Goal: Information Seeking & Learning: Learn about a topic

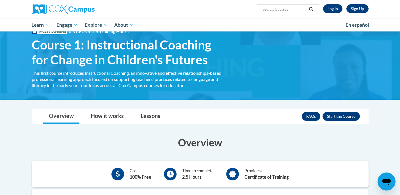
scroll to position [20, 0]
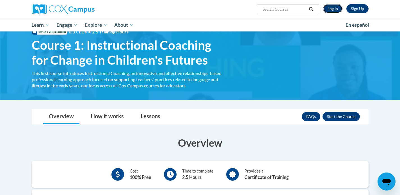
click at [329, 6] on link "Log In" at bounding box center [332, 8] width 19 height 9
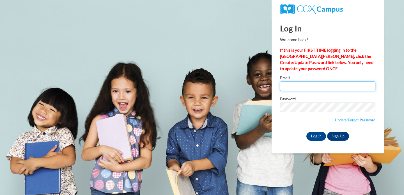
type input "ethan.smith@sumnerschools.org"
click at [313, 84] on input "ethan.smith@sumnerschools.org" at bounding box center [327, 86] width 95 height 10
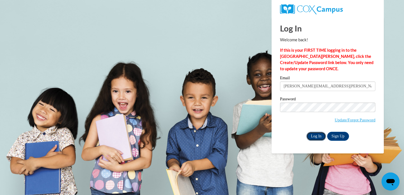
click at [315, 134] on input "Log In" at bounding box center [316, 136] width 20 height 9
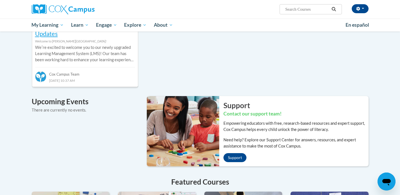
scroll to position [263, 0]
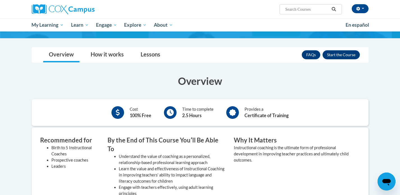
scroll to position [82, 0]
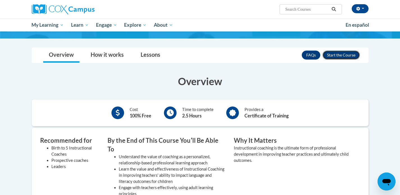
click at [341, 58] on button "Enroll" at bounding box center [340, 55] width 37 height 9
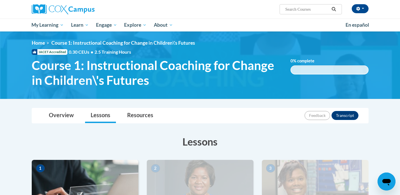
click at [297, 135] on h3 "Lessons" at bounding box center [200, 141] width 337 height 14
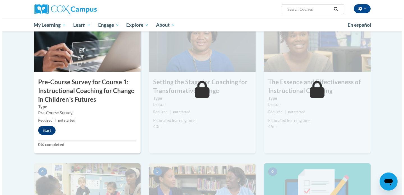
scroll to position [143, 0]
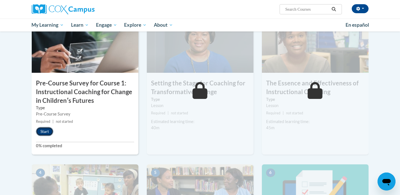
click at [49, 131] on button "Start" at bounding box center [44, 131] width 17 height 9
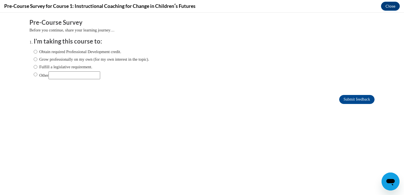
scroll to position [0, 0]
click at [34, 75] on input "Other" at bounding box center [36, 74] width 4 height 6
radio input "true"
click at [71, 74] on input "Other" at bounding box center [75, 75] width 52 height 8
type input "Complete assignment for class"
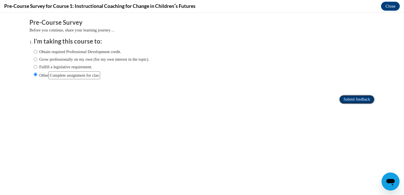
click at [347, 100] on input "Submit feedback" at bounding box center [356, 99] width 35 height 9
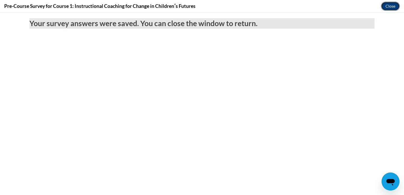
click at [391, 8] on button "Close" at bounding box center [390, 6] width 19 height 9
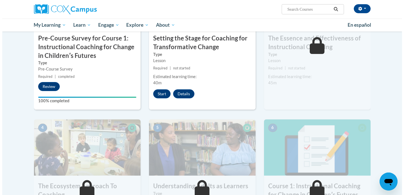
scroll to position [186, 0]
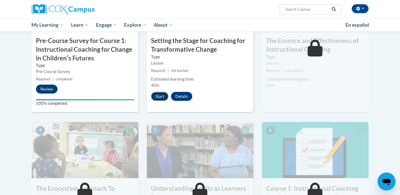
click at [155, 99] on button "Start" at bounding box center [159, 96] width 17 height 9
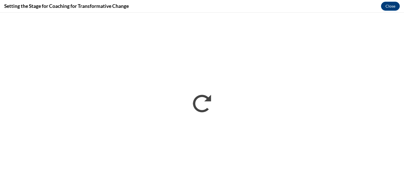
scroll to position [0, 0]
